Goal: Transaction & Acquisition: Purchase product/service

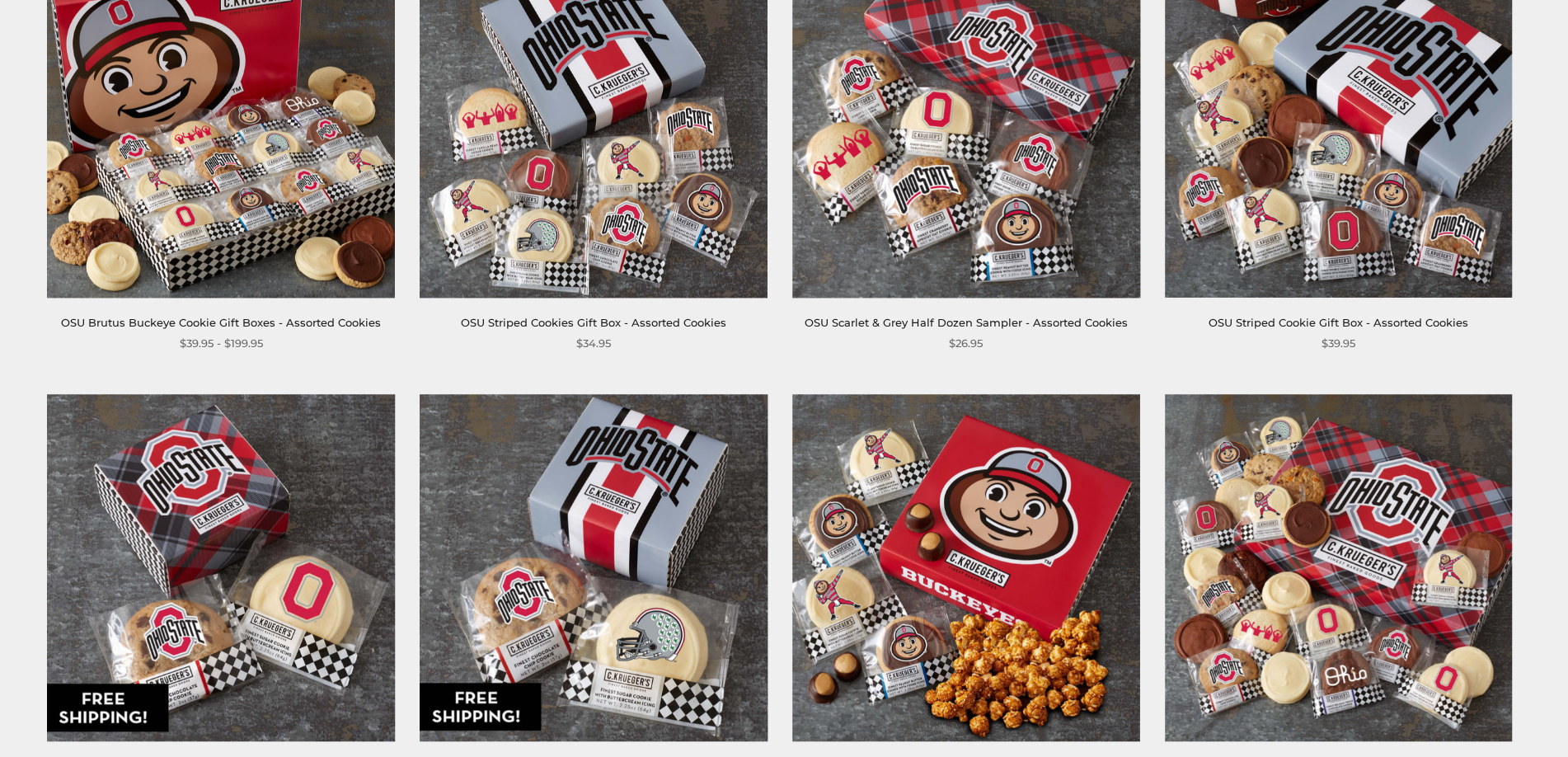
scroll to position [247, 0]
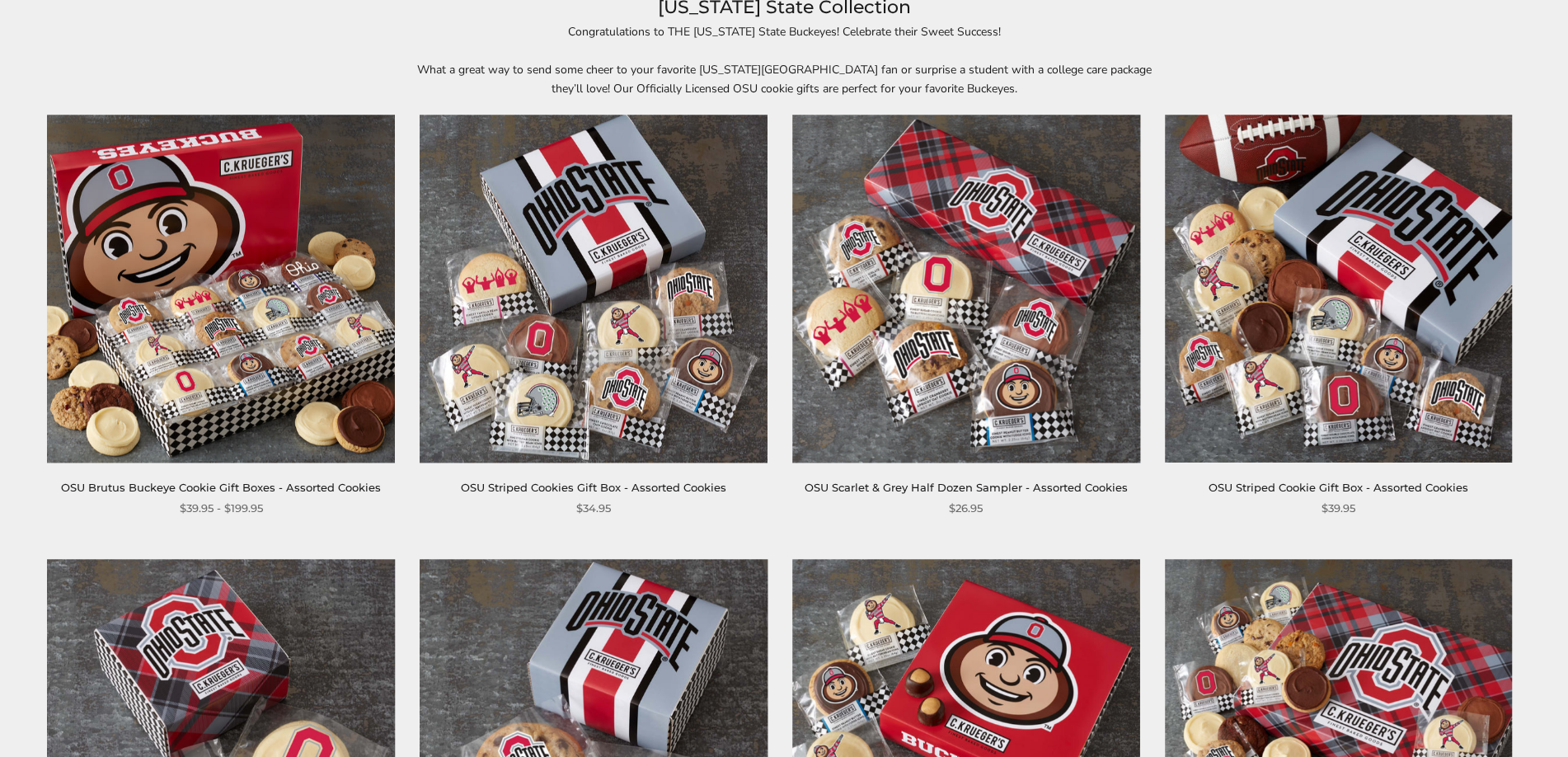
click at [238, 325] on img at bounding box center [221, 288] width 348 height 348
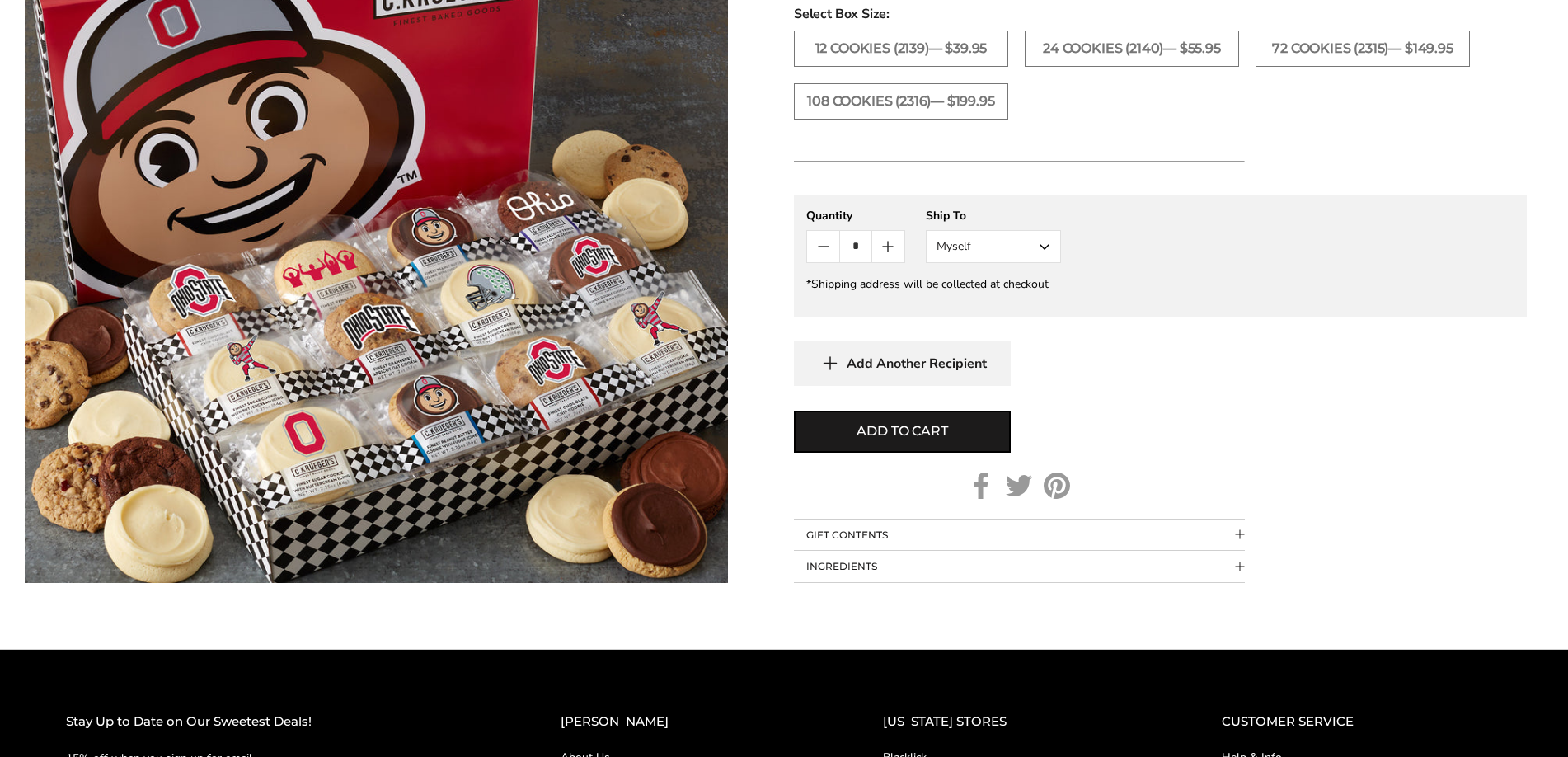
scroll to position [1155, 0]
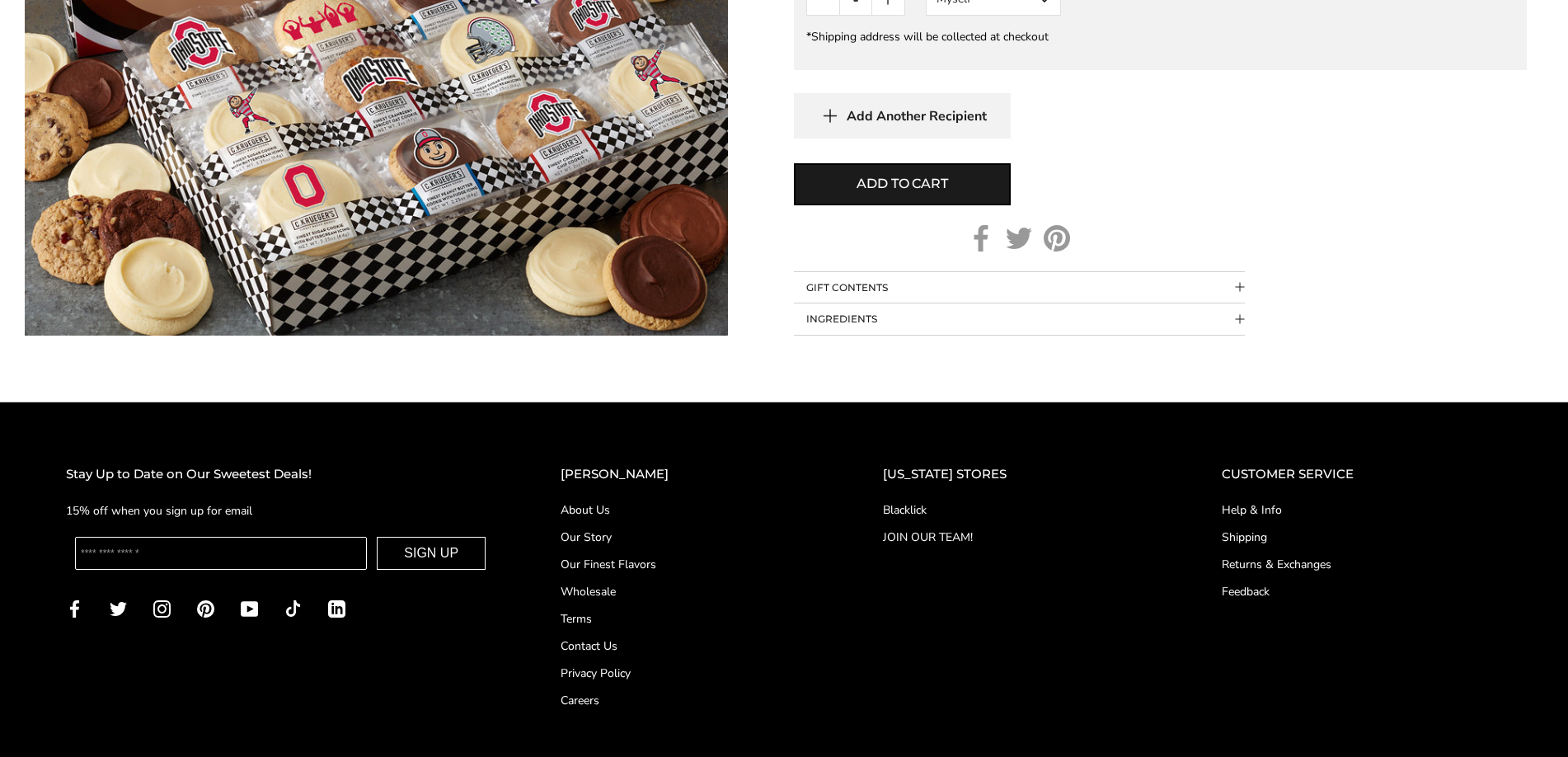
click at [1236, 536] on link "Shipping" at bounding box center [1361, 537] width 280 height 18
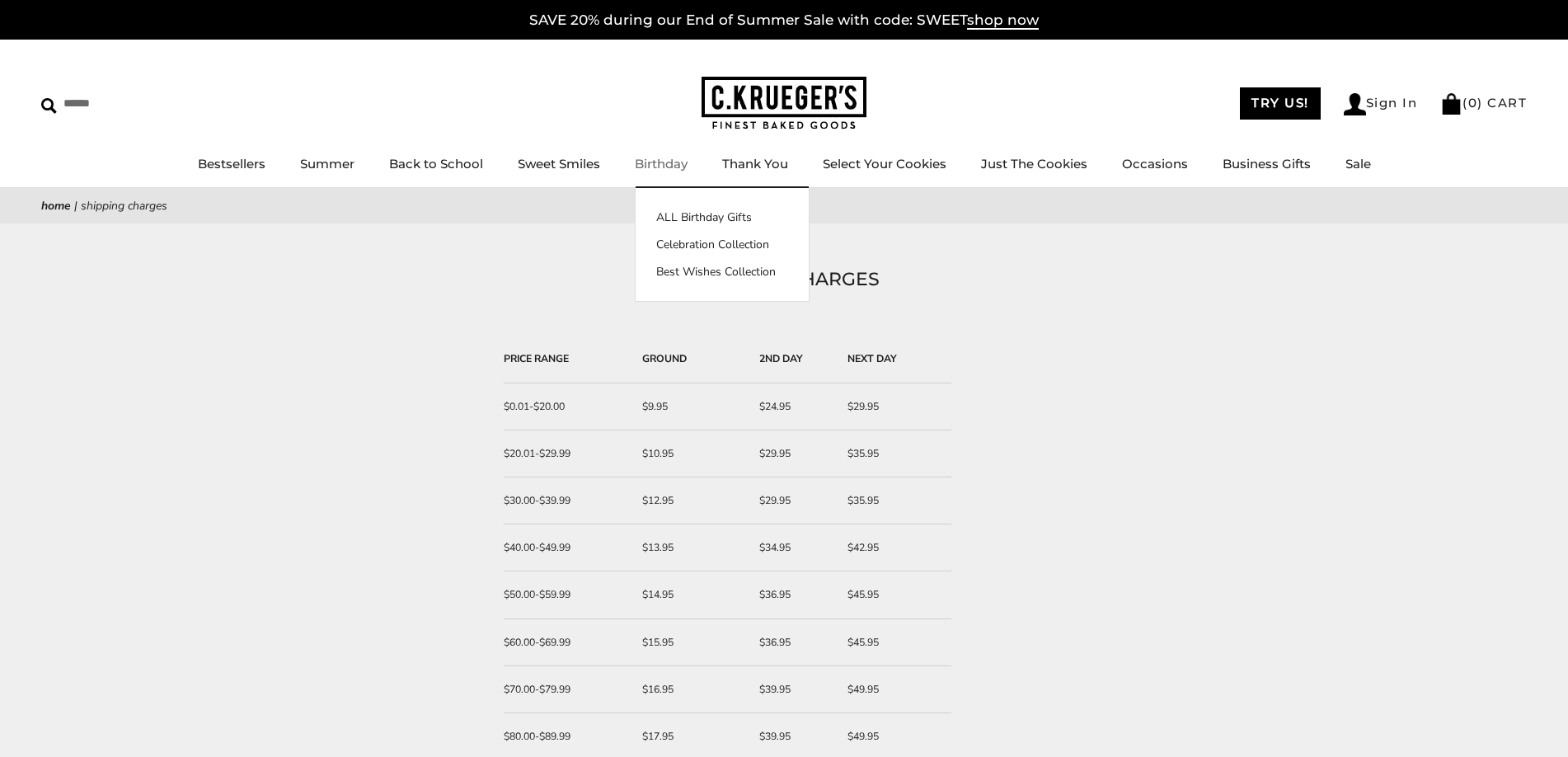
click at [656, 159] on link "Birthday" at bounding box center [662, 164] width 53 height 16
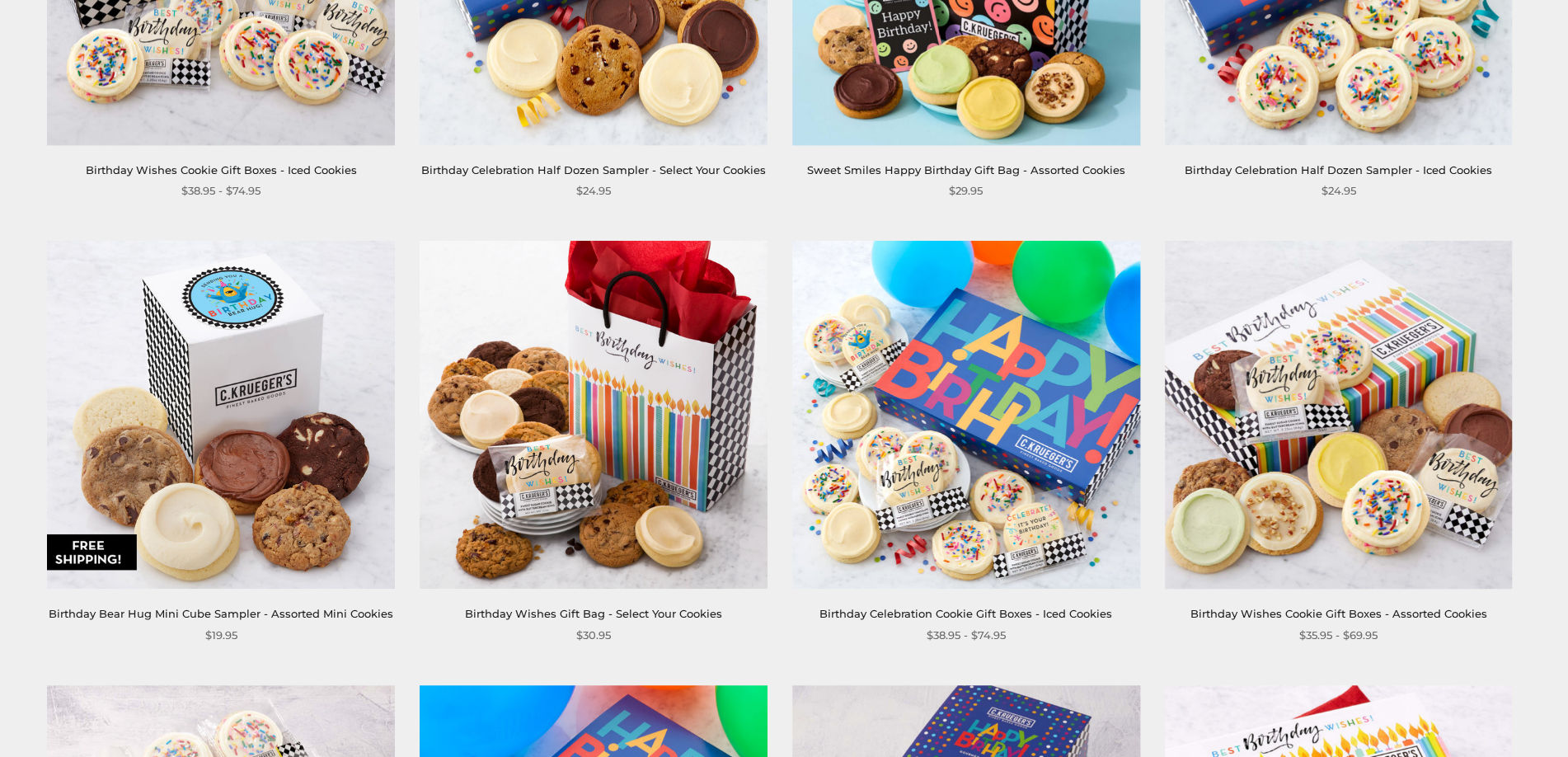
scroll to position [1814, 0]
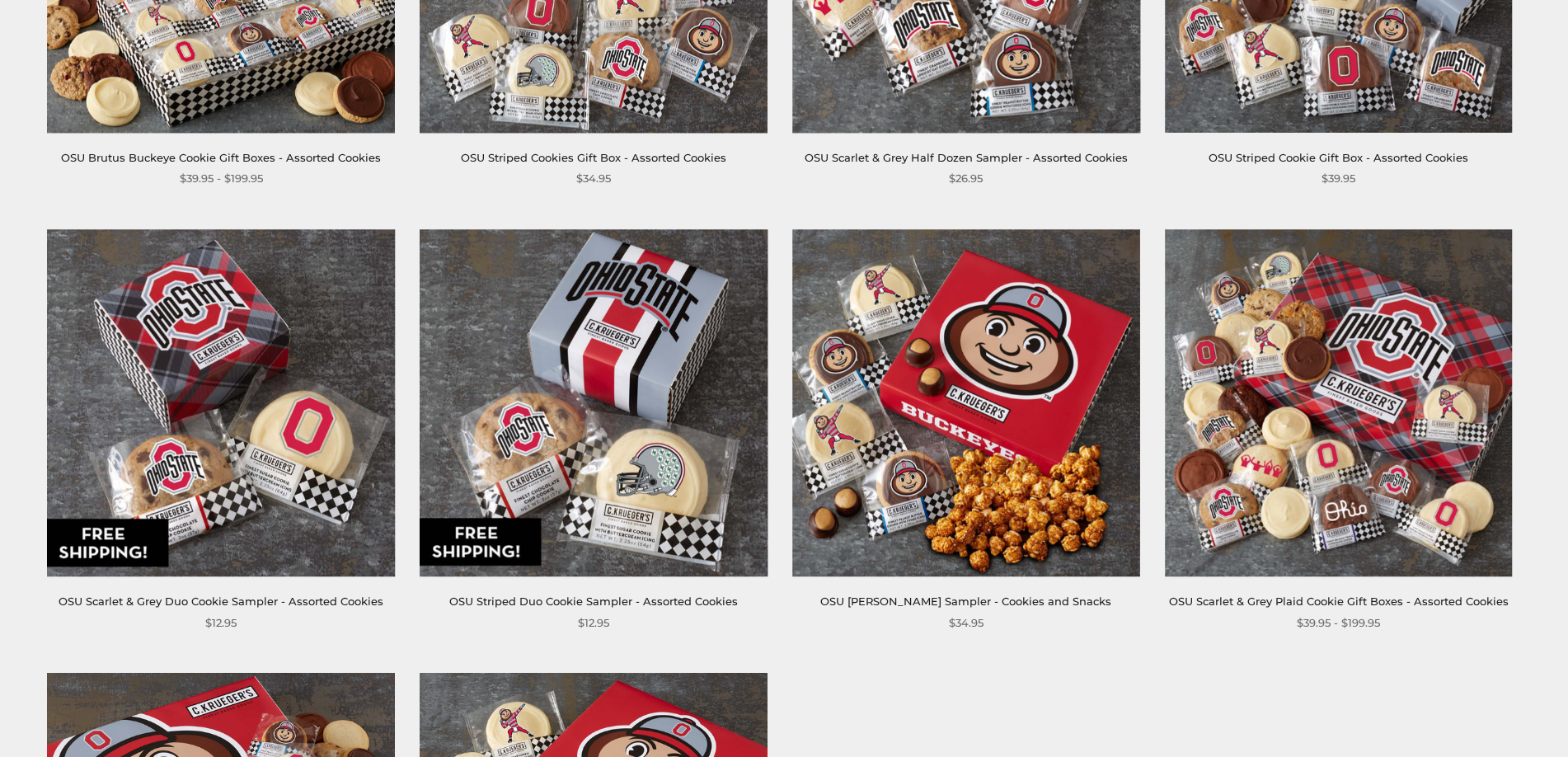
click at [624, 599] on link "OSU Striped Duo Cookie Sampler - Assorted Cookies" at bounding box center [593, 600] width 288 height 13
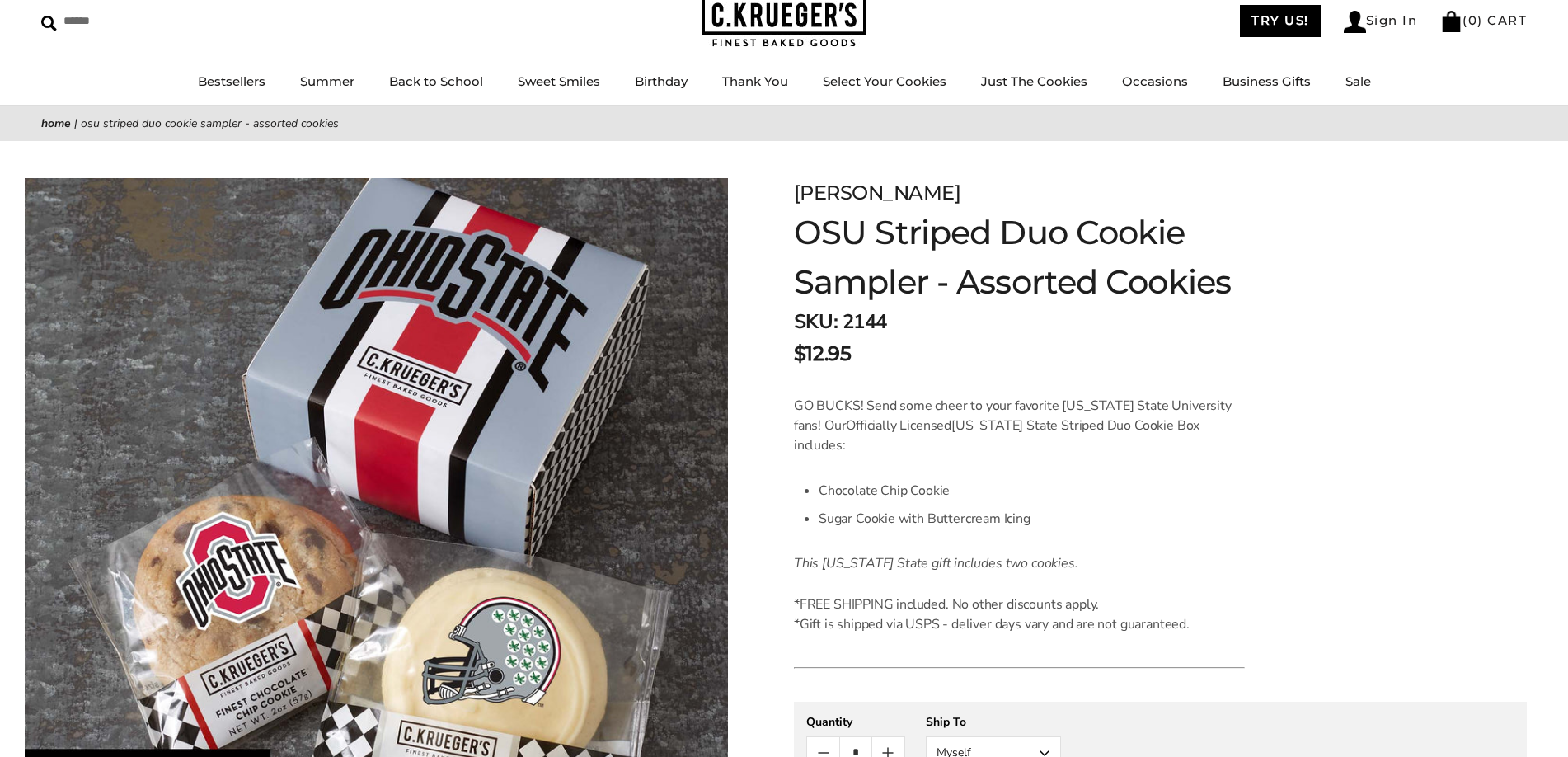
scroll to position [165, 0]
